Goal: Navigation & Orientation: Find specific page/section

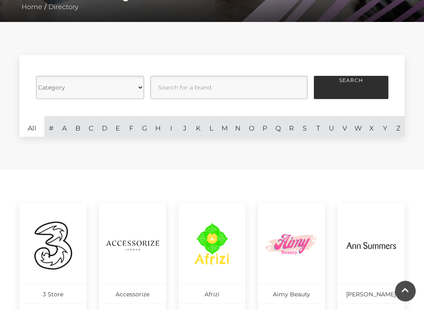
scroll to position [185, 0]
click at [308, 128] on link "S" at bounding box center [304, 126] width 13 height 21
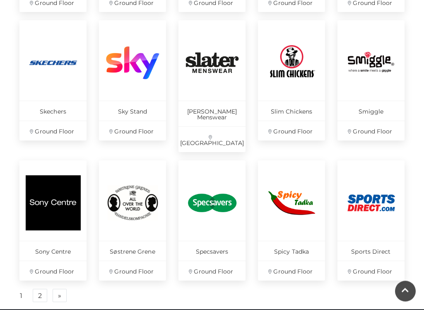
scroll to position [503, 0]
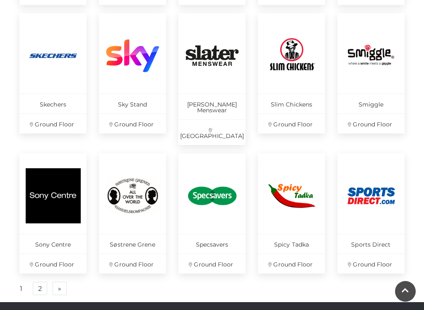
click at [144, 186] on img at bounding box center [132, 195] width 55 height 55
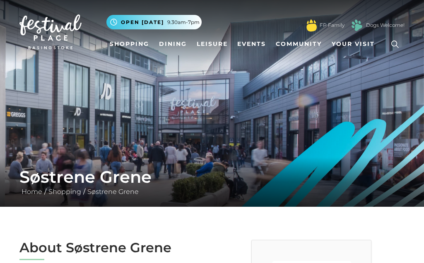
click at [139, 46] on link "Shopping" at bounding box center [129, 43] width 46 height 15
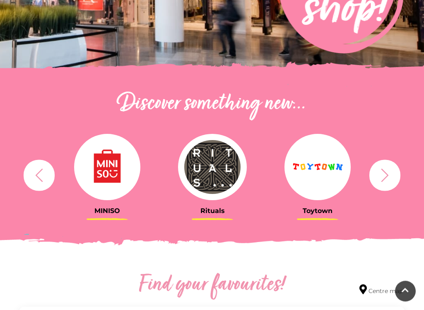
scroll to position [216, 0]
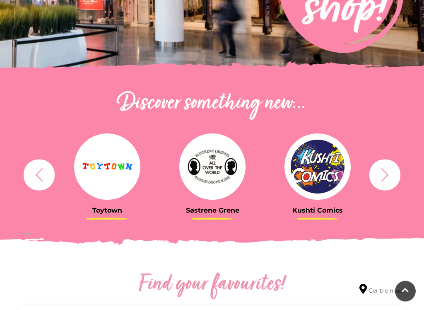
click at [216, 162] on img at bounding box center [212, 167] width 66 height 66
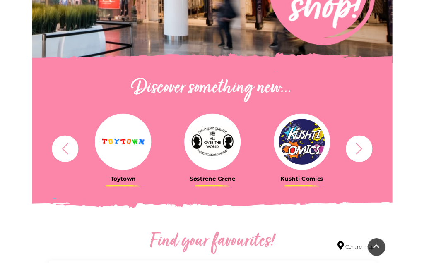
scroll to position [258, 0]
